Goal: Information Seeking & Learning: Compare options

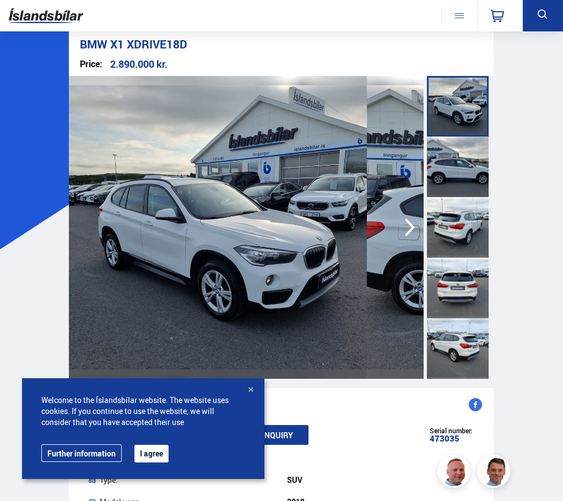
scroll to position [135, 0]
click at [398, 225] on icon "button" at bounding box center [409, 227] width 22 height 26
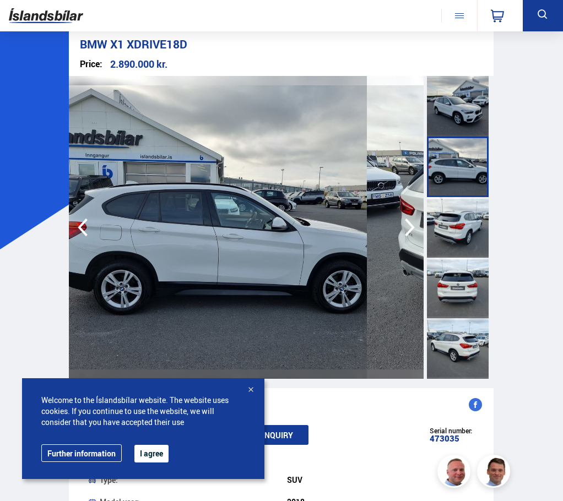
click at [398, 225] on icon "button" at bounding box center [409, 227] width 22 height 26
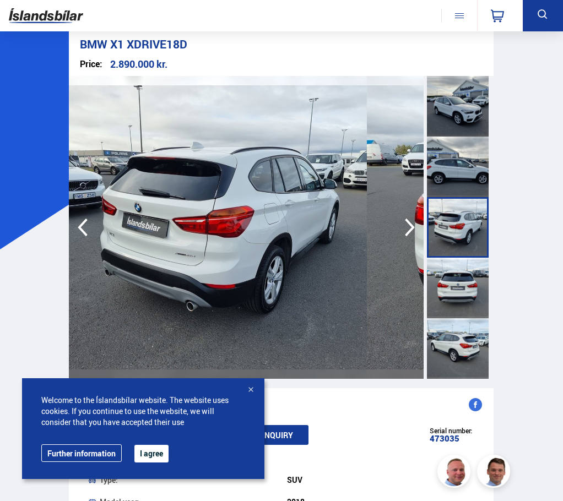
click at [398, 225] on icon "button" at bounding box center [409, 227] width 22 height 26
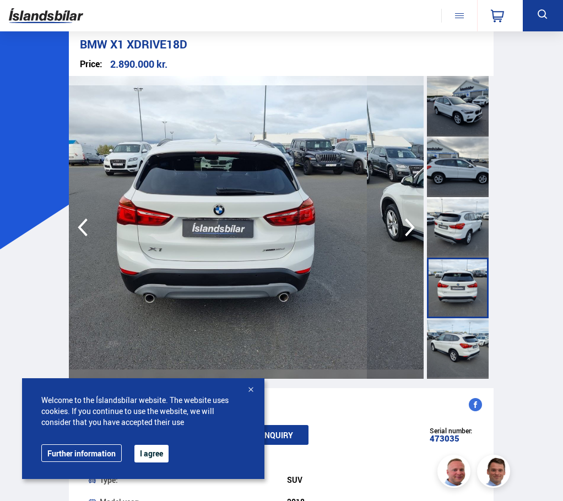
click at [398, 225] on icon "button" at bounding box center [409, 227] width 22 height 26
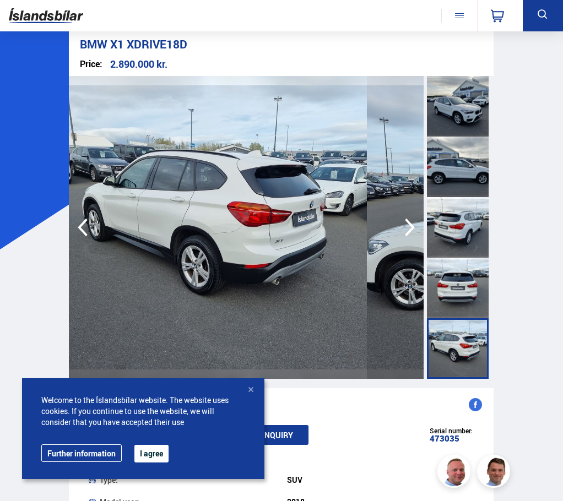
click at [398, 225] on icon "button" at bounding box center [409, 227] width 22 height 26
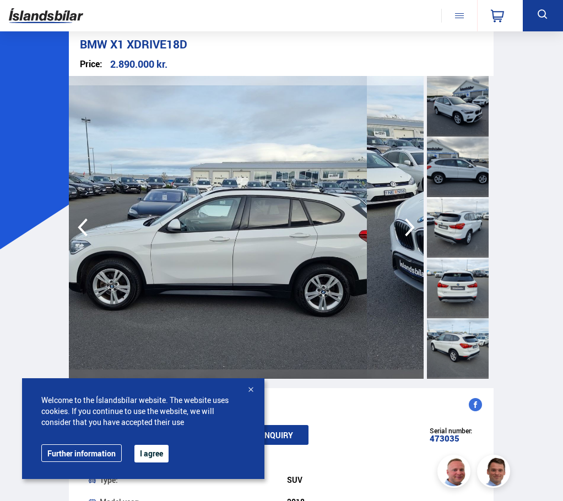
click at [398, 225] on icon "button" at bounding box center [409, 227] width 22 height 26
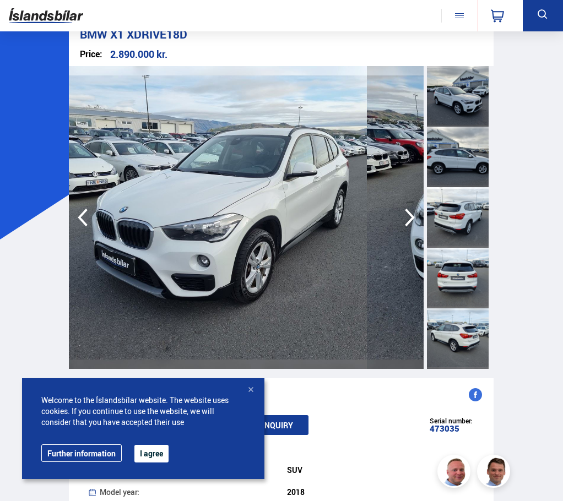
scroll to position [0, 0]
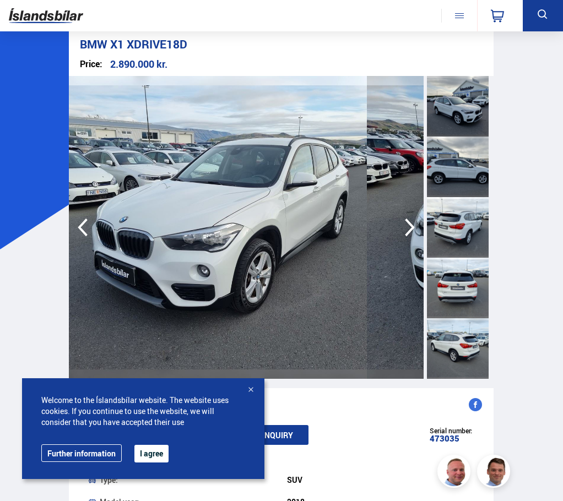
click at [33, 7] on img at bounding box center [46, 16] width 74 height 24
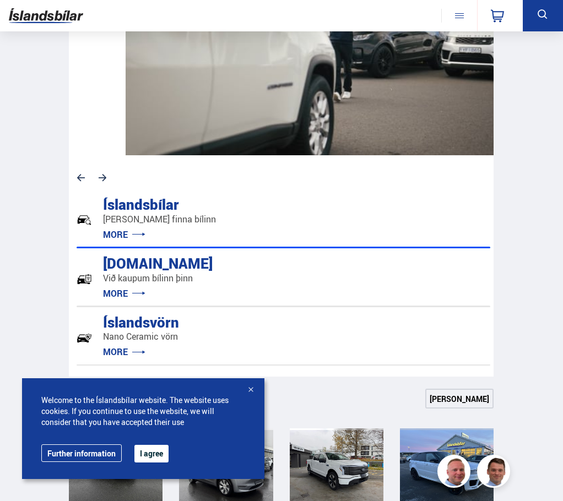
scroll to position [385, 0]
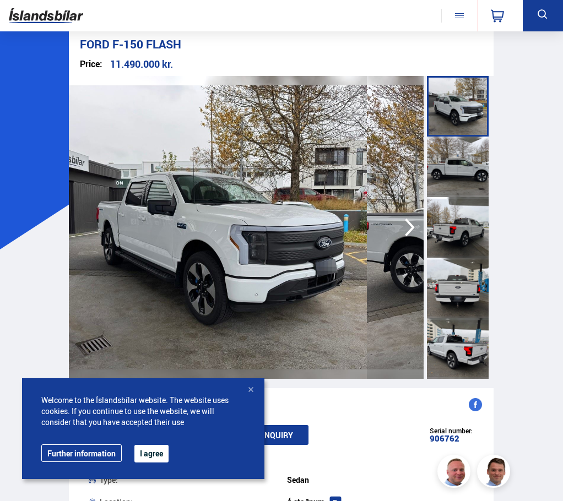
click at [62, 24] on img at bounding box center [46, 16] width 74 height 24
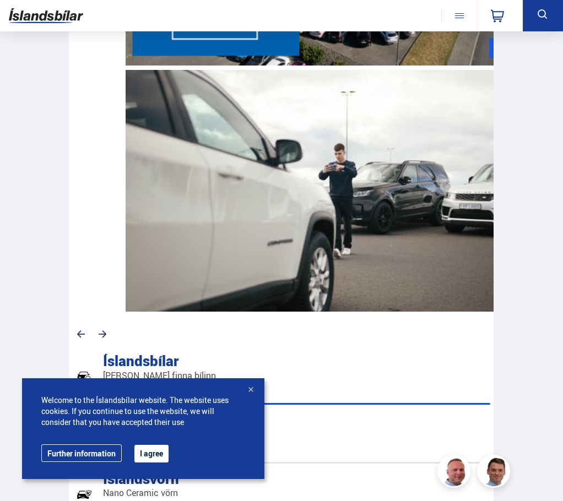
scroll to position [275, 0]
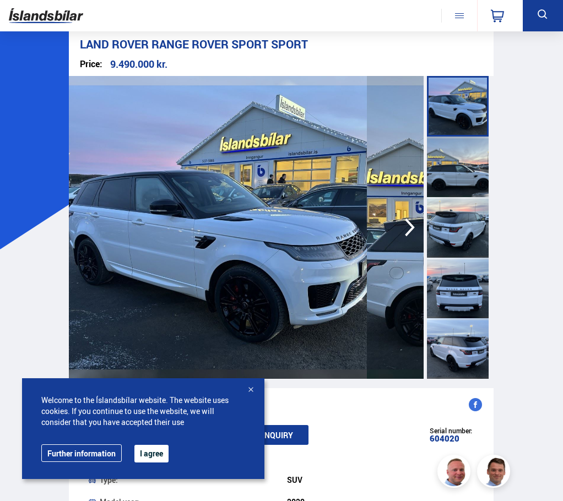
click at [83, 28] on img at bounding box center [46, 16] width 74 height 24
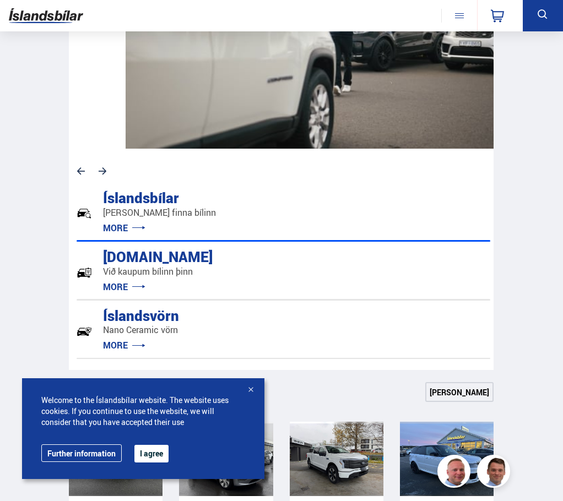
scroll to position [330, 0]
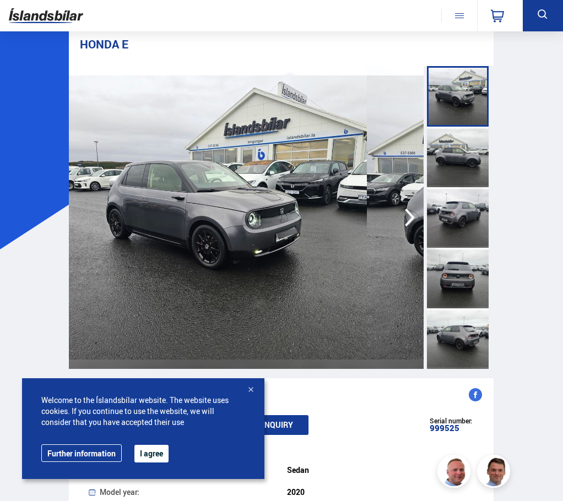
click at [79, 28] on img at bounding box center [46, 16] width 74 height 24
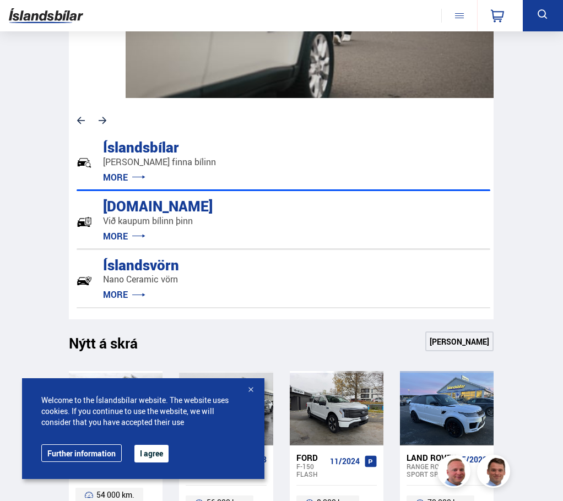
scroll to position [440, 0]
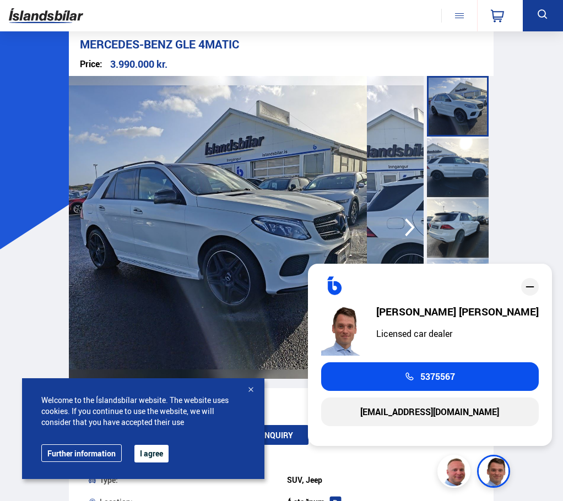
click at [188, 251] on img at bounding box center [218, 227] width 298 height 303
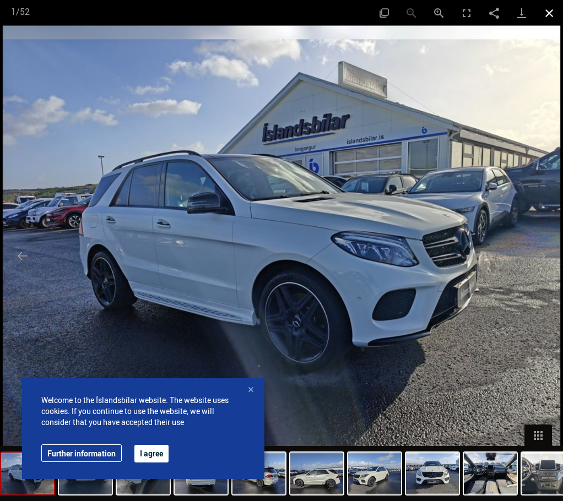
click at [543, 8] on button "Close gallery" at bounding box center [549, 13] width 28 height 26
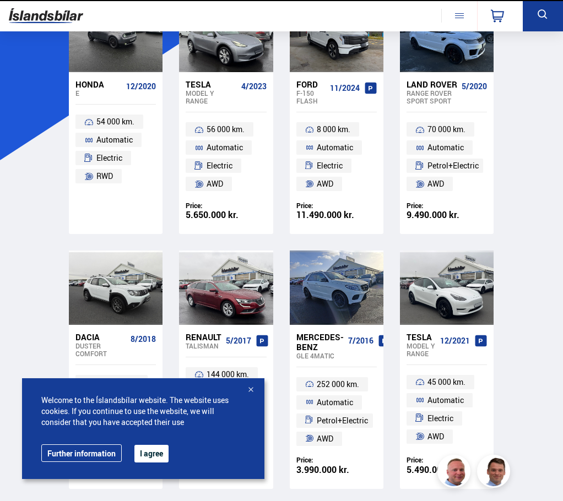
scroll to position [330, 0]
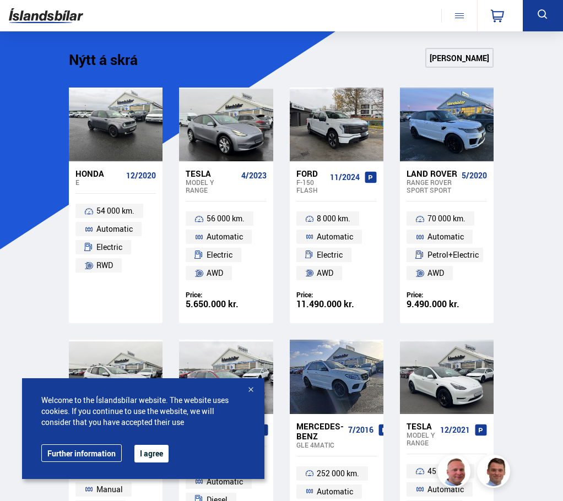
scroll to position [275, 0]
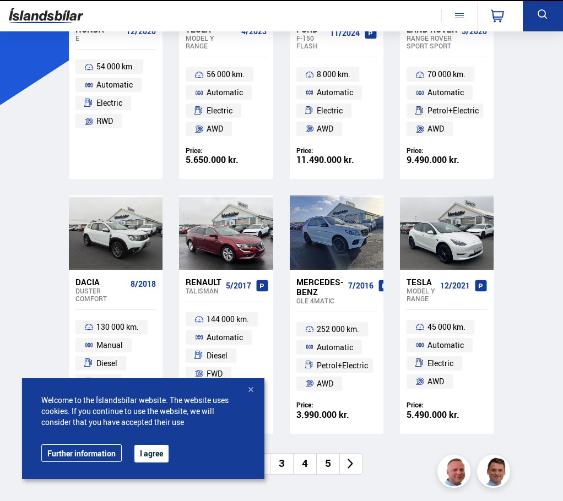
scroll to position [385, 0]
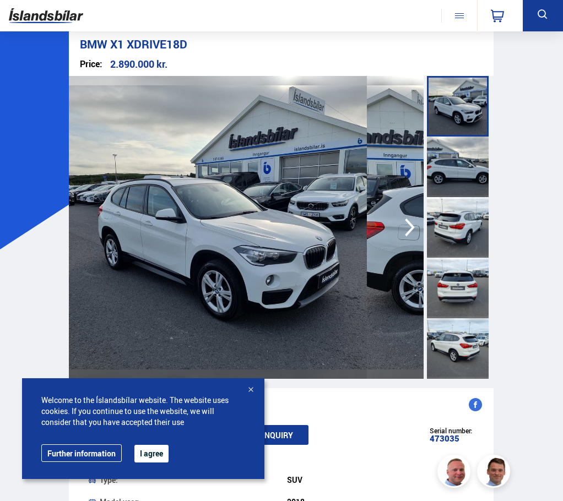
click at [247, 386] on div at bounding box center [250, 390] width 11 height 11
